Goal: Task Accomplishment & Management: Complete application form

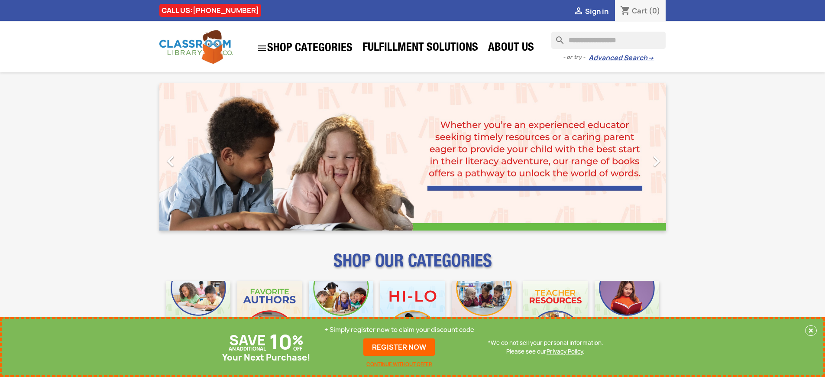
click at [399, 330] on p "+ Simply register now to claim your discount code" at bounding box center [399, 329] width 150 height 9
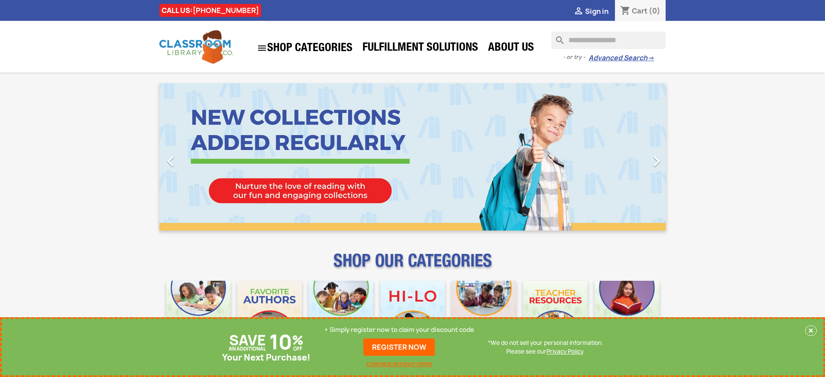
click at [399, 330] on p "+ Simply register now to claim your discount code" at bounding box center [399, 329] width 150 height 9
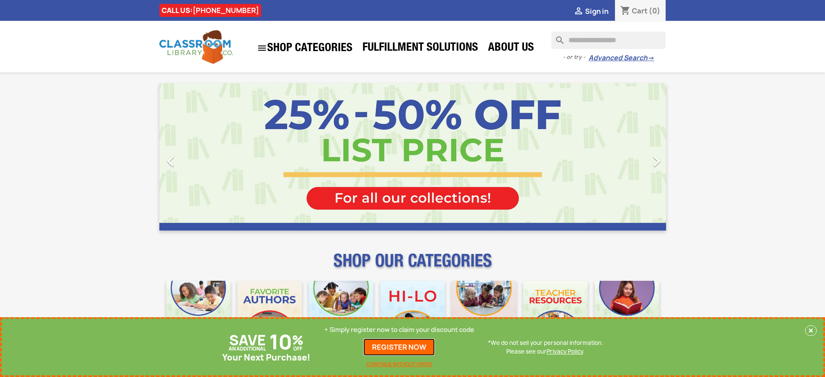
click at [399, 347] on link "REGISTER NOW" at bounding box center [398, 346] width 71 height 17
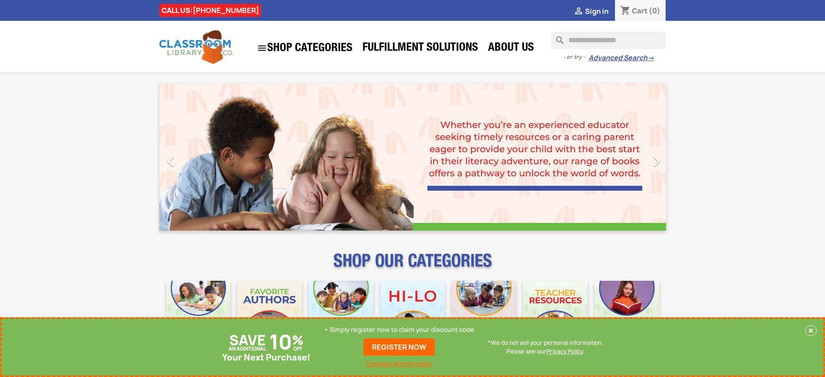
click at [399, 330] on p "+ Simply register now to claim your discount code" at bounding box center [399, 329] width 150 height 9
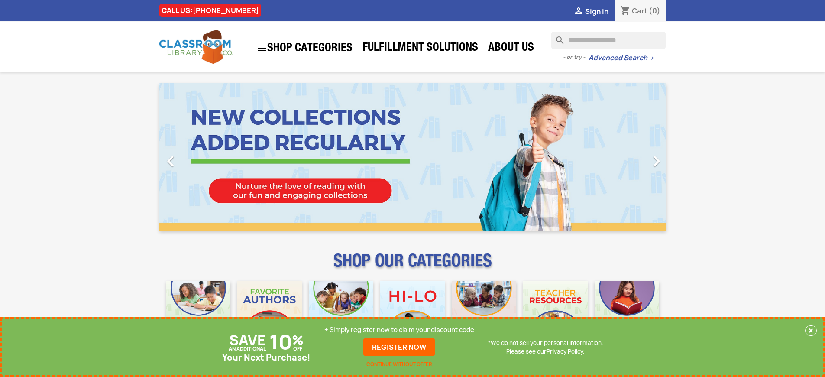
click at [399, 330] on p "+ Simply register now to claim your discount code" at bounding box center [399, 329] width 150 height 9
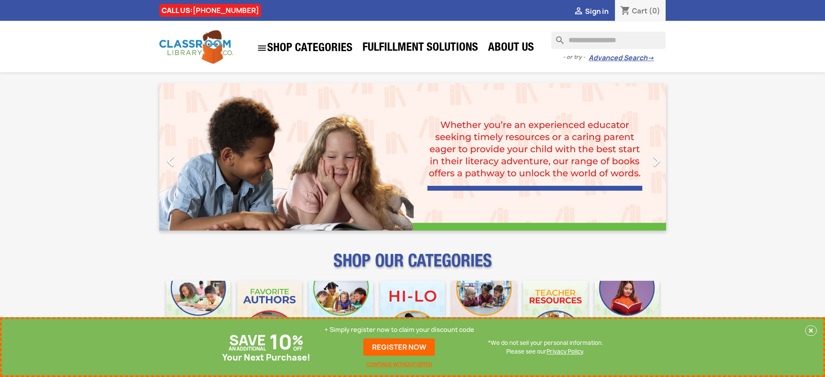
click at [399, 330] on p "+ Simply register now to claim your discount code" at bounding box center [399, 329] width 150 height 9
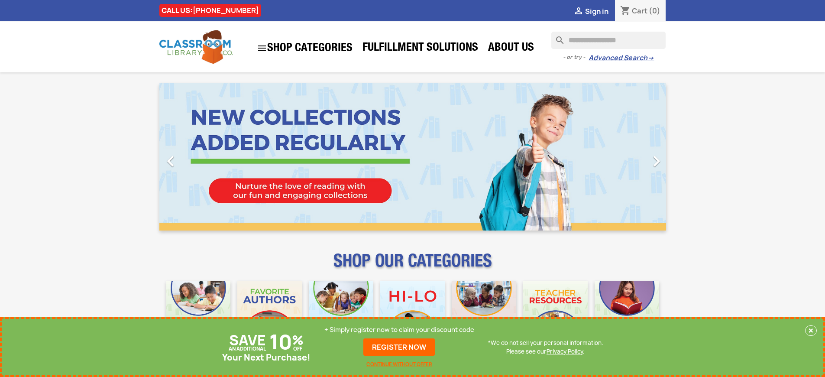
click at [399, 330] on p "+ Simply register now to claim your discount code" at bounding box center [399, 329] width 150 height 9
click at [399, 347] on link "REGISTER NOW" at bounding box center [398, 346] width 71 height 17
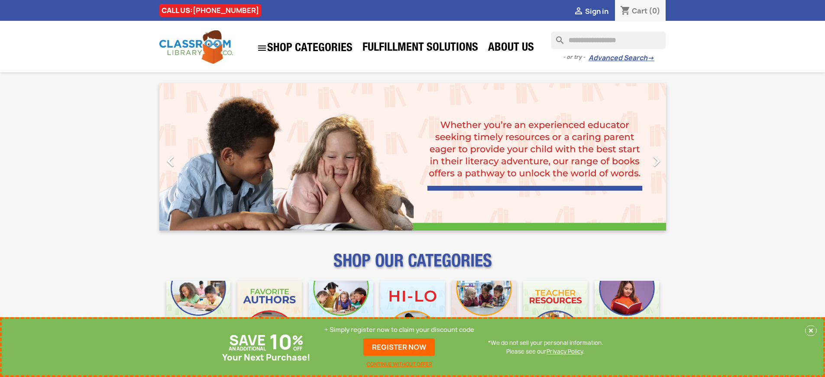
click at [399, 330] on p "+ Simply register now to claim your discount code" at bounding box center [399, 329] width 150 height 9
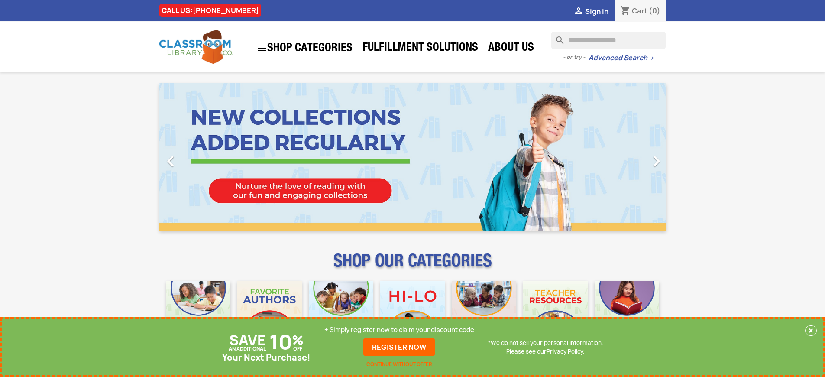
click at [399, 330] on p "+ Simply register now to claim your discount code" at bounding box center [399, 329] width 150 height 9
click at [399, 347] on link "REGISTER NOW" at bounding box center [398, 346] width 71 height 17
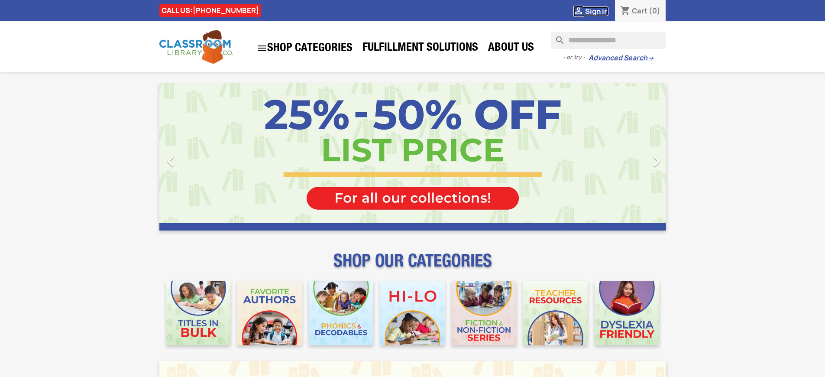
click at [596, 11] on span "Sign in" at bounding box center [596, 11] width 23 height 10
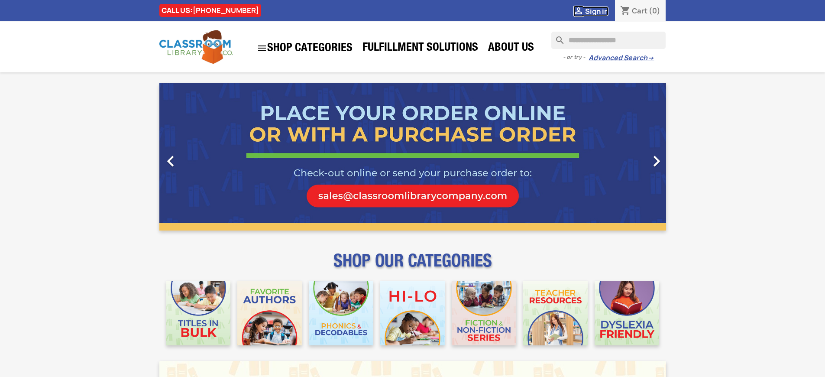
click at [596, 11] on span "Sign in" at bounding box center [596, 11] width 23 height 10
